Goal: Find specific page/section: Find specific page/section

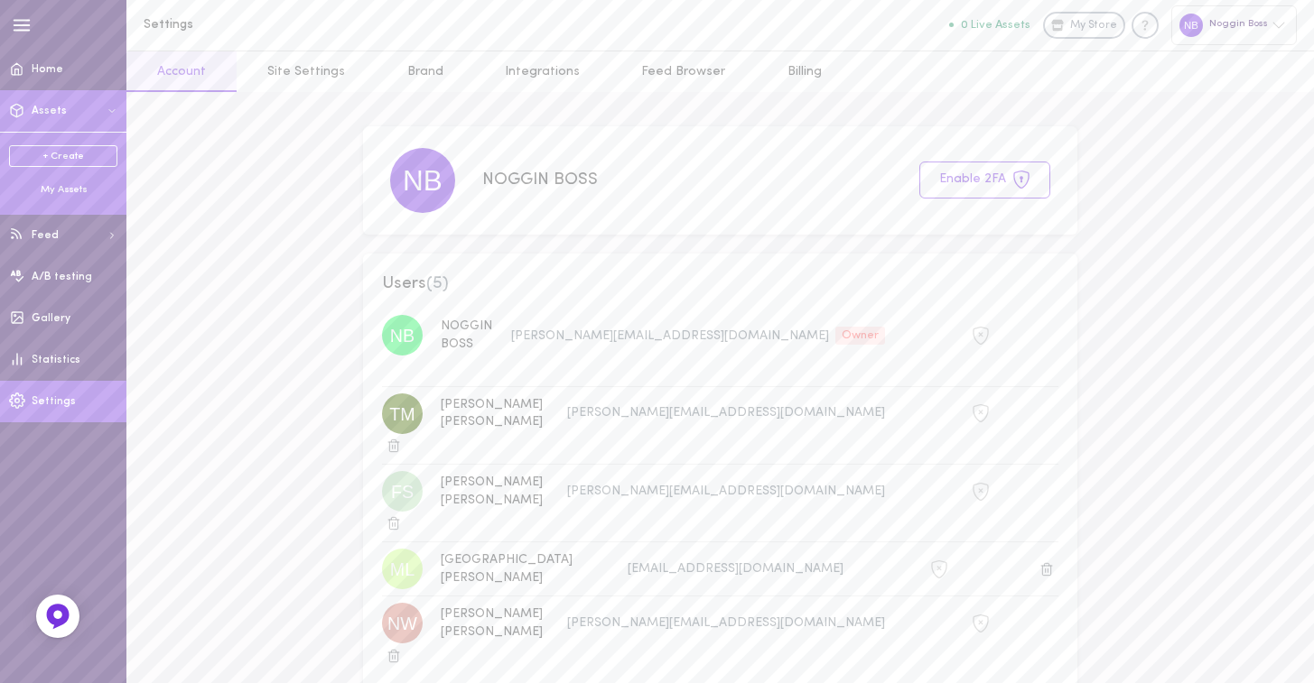
click at [63, 185] on div "My Assets" at bounding box center [63, 190] width 108 height 14
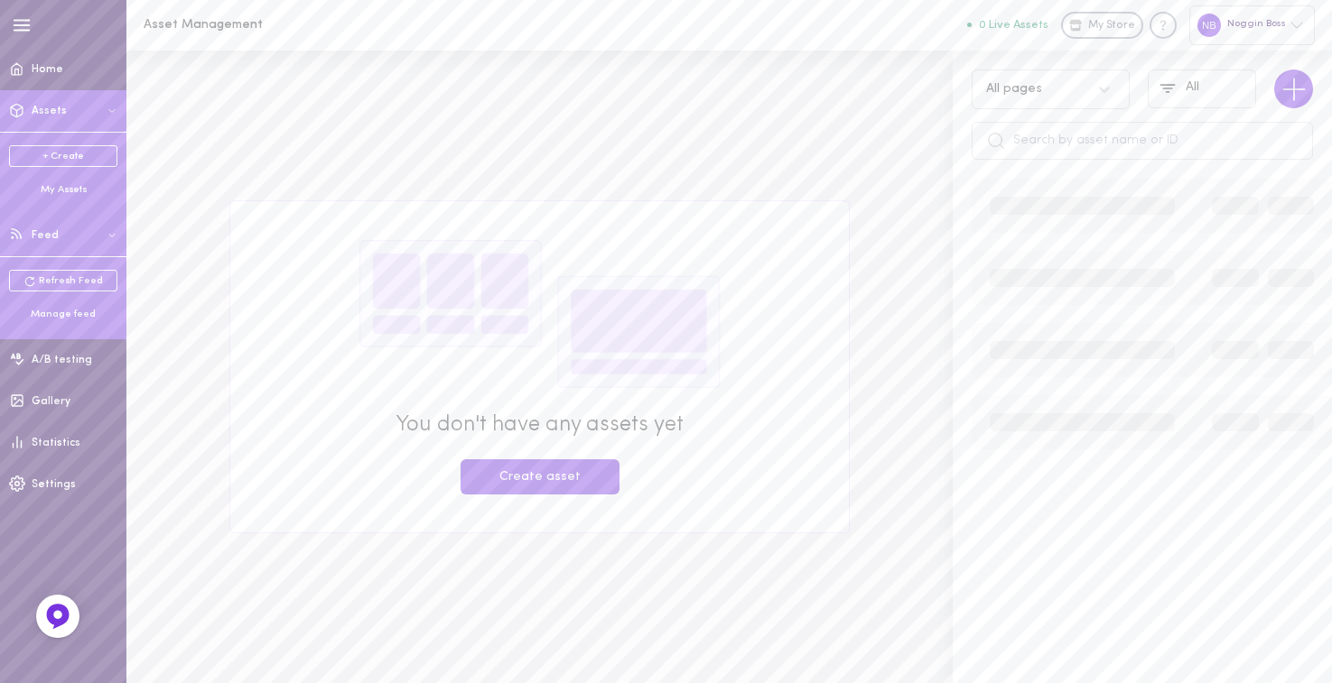
click at [88, 231] on button "Feed" at bounding box center [63, 236] width 126 height 42
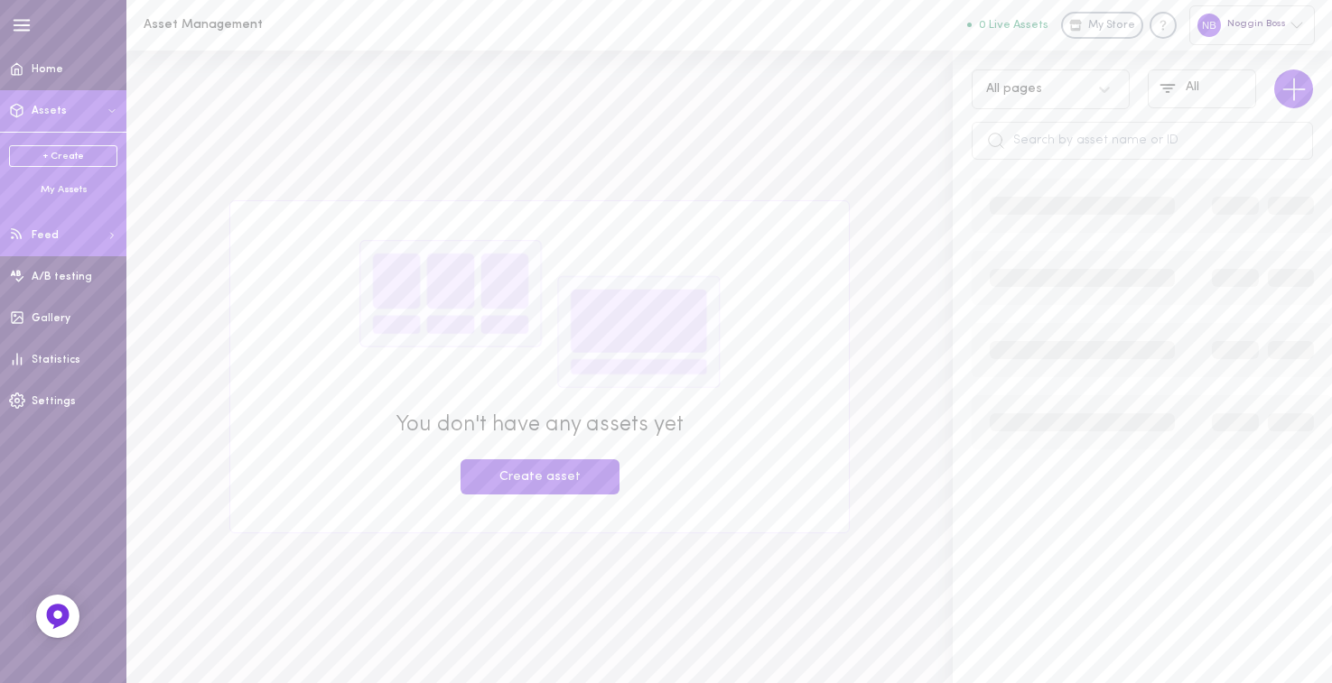
click at [82, 230] on button "Feed" at bounding box center [63, 236] width 126 height 42
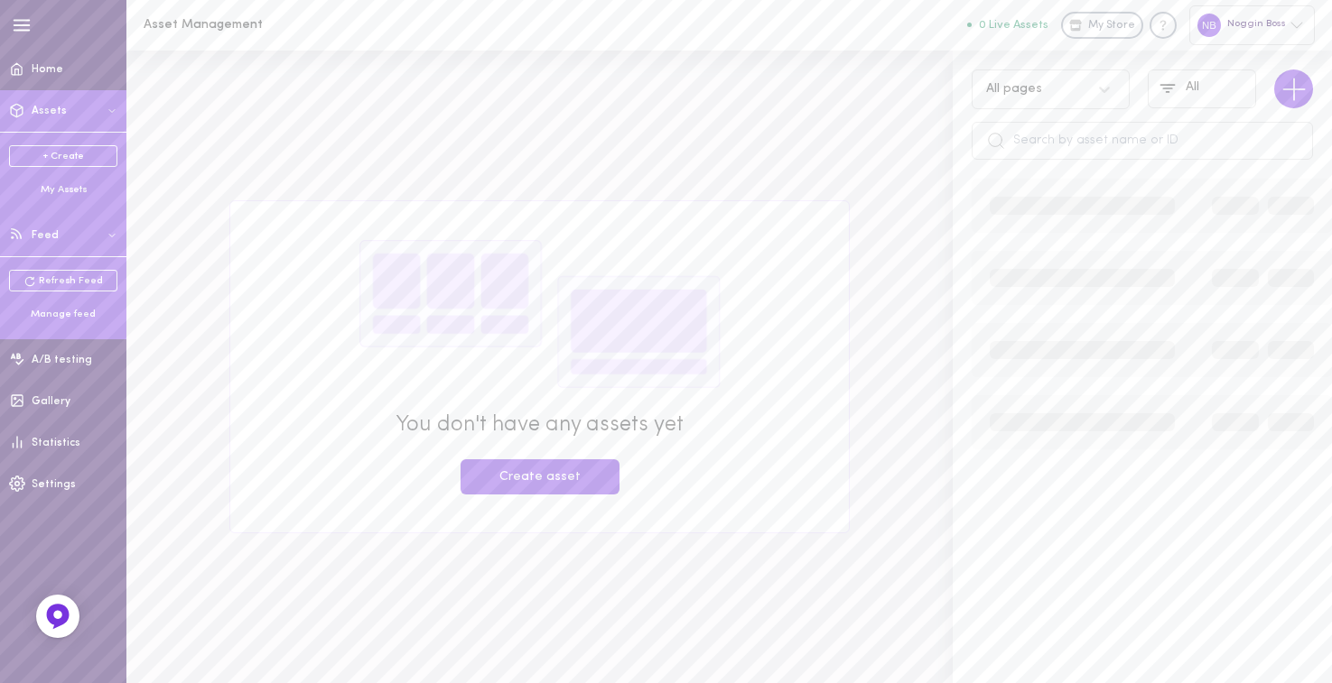
click at [65, 318] on div "Manage feed" at bounding box center [63, 315] width 108 height 14
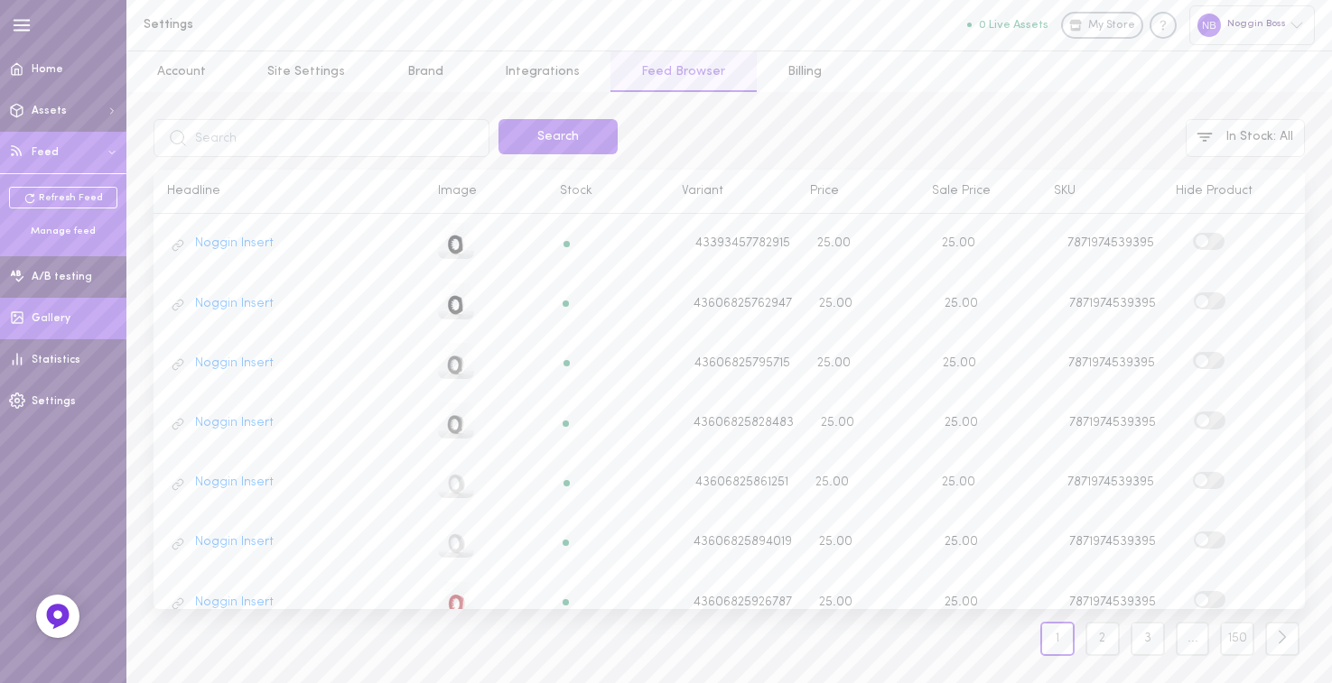
click at [75, 325] on link "Gallery" at bounding box center [63, 319] width 126 height 42
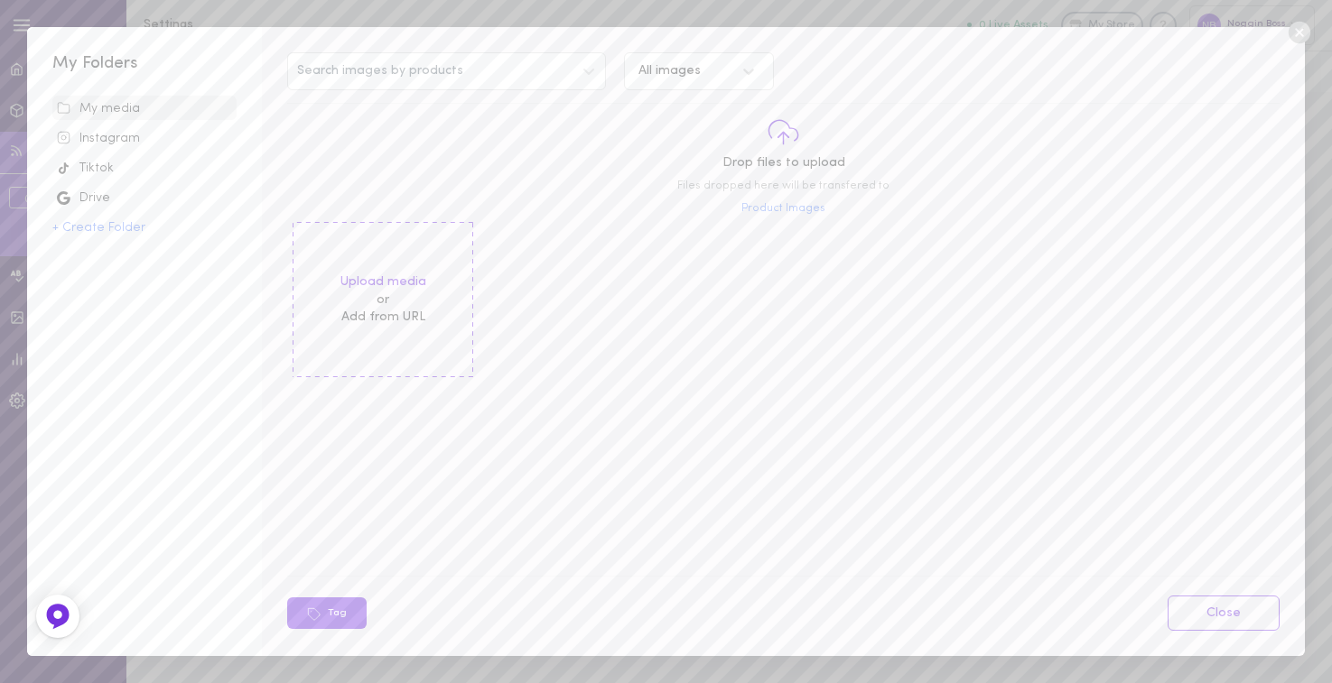
click at [112, 135] on div "Instagram" at bounding box center [144, 139] width 175 height 18
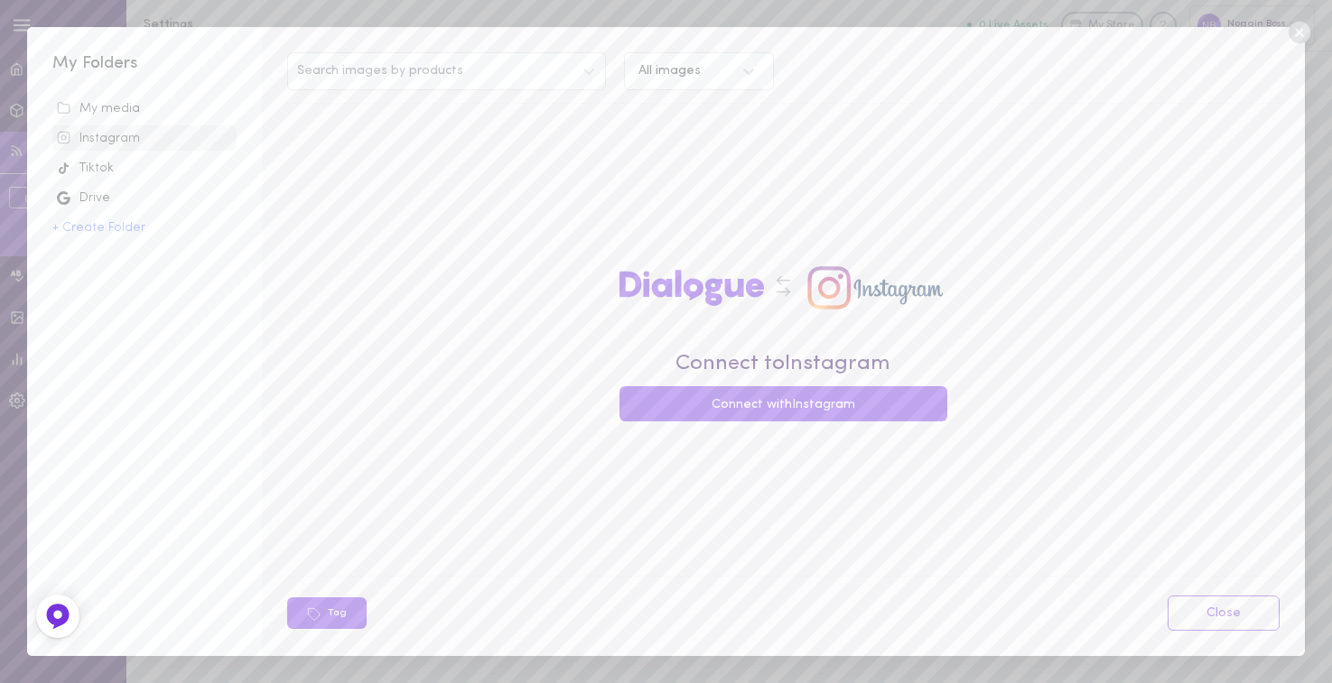
click at [126, 170] on div "Tiktok" at bounding box center [144, 169] width 175 height 18
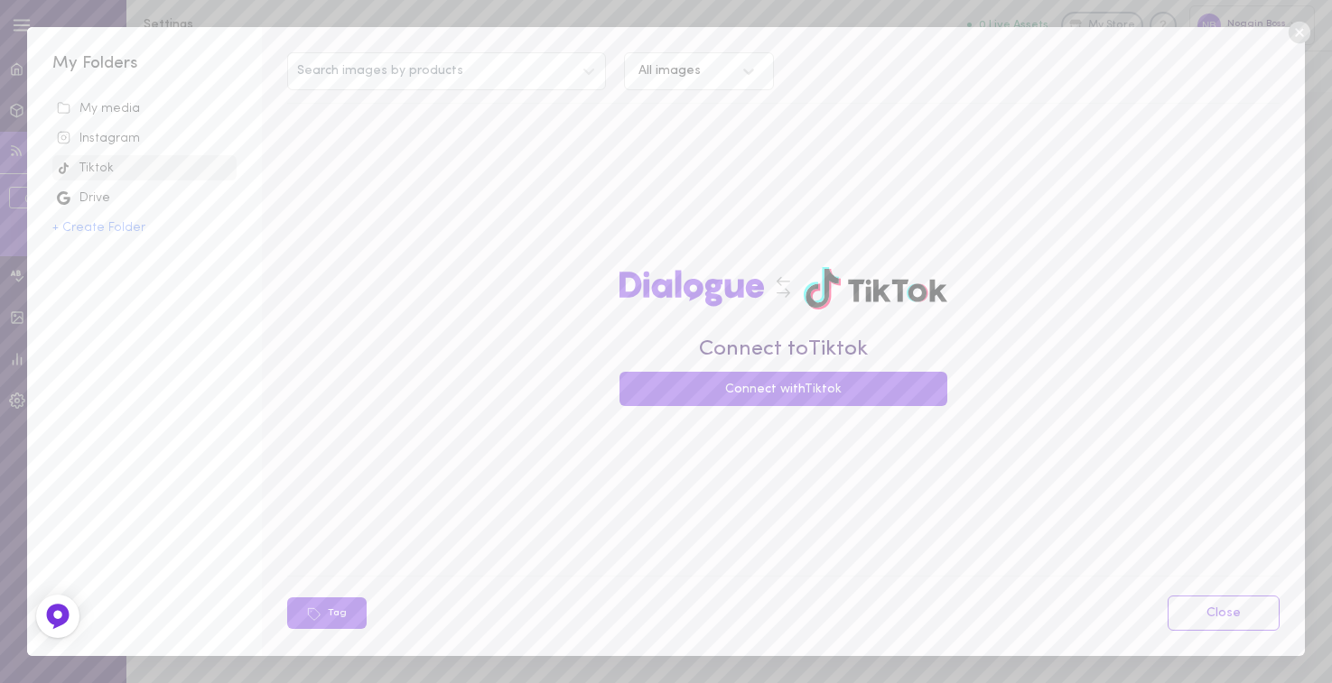
click at [121, 201] on div "Drive" at bounding box center [144, 199] width 175 height 18
click at [147, 136] on div "Instagram" at bounding box center [144, 139] width 175 height 18
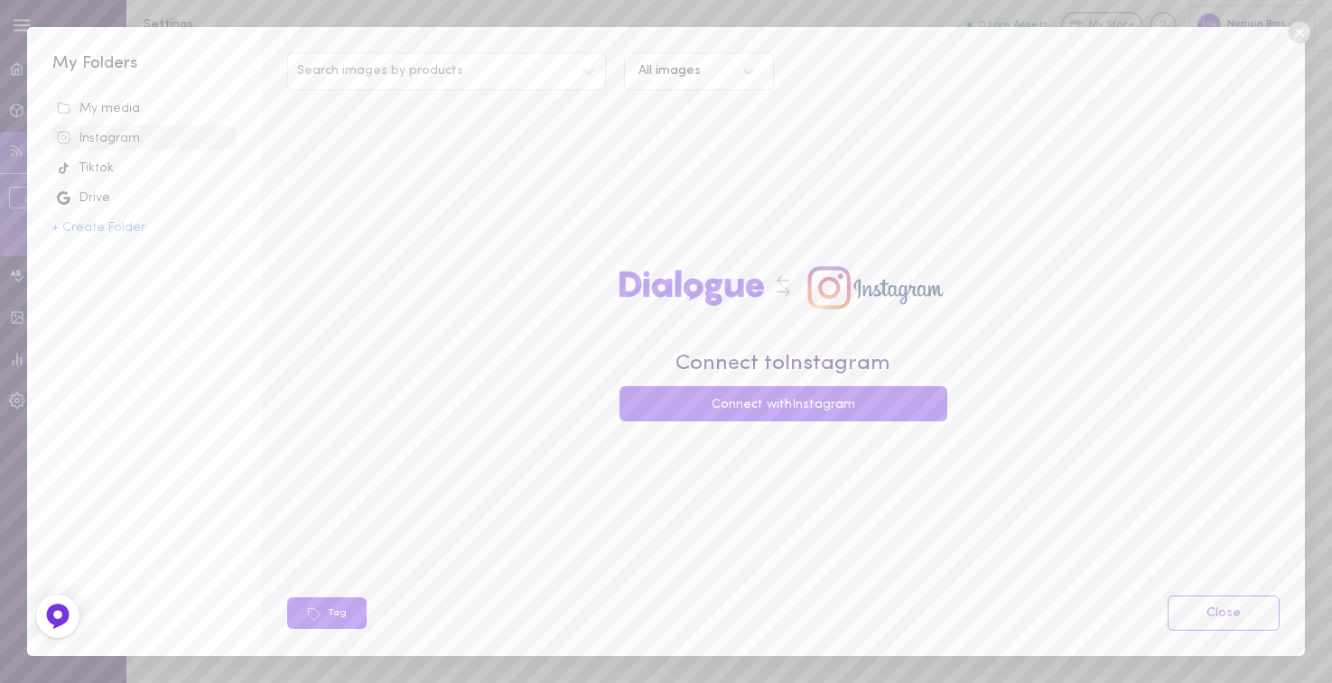
click at [1304, 32] on icon at bounding box center [1298, 33] width 22 height 22
